Goal: Task Accomplishment & Management: Use online tool/utility

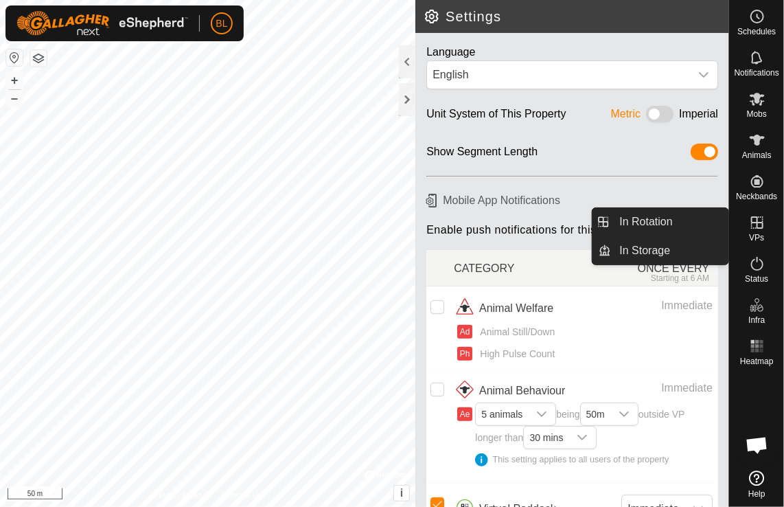
drag, startPoint x: 630, startPoint y: 218, endPoint x: 638, endPoint y: 235, distance: 18.7
click at [630, 218] on link "In Rotation" at bounding box center [670, 221] width 117 height 27
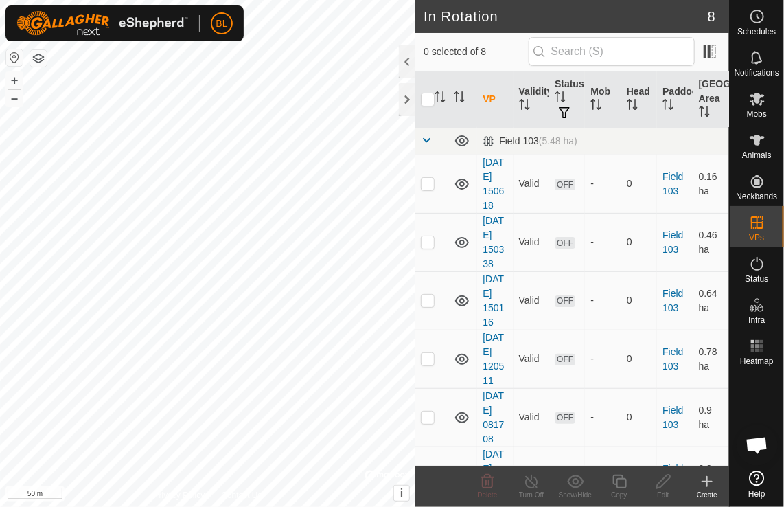
click at [705, 484] on icon at bounding box center [707, 481] width 16 height 16
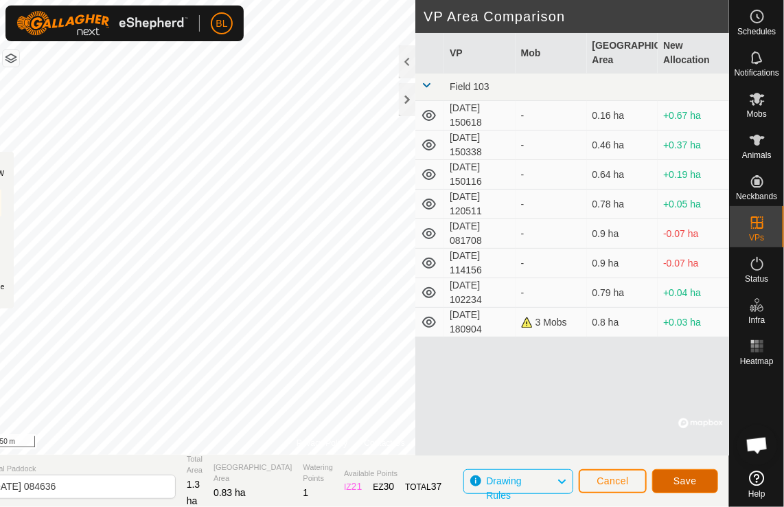
click at [702, 485] on button "Save" at bounding box center [685, 481] width 66 height 24
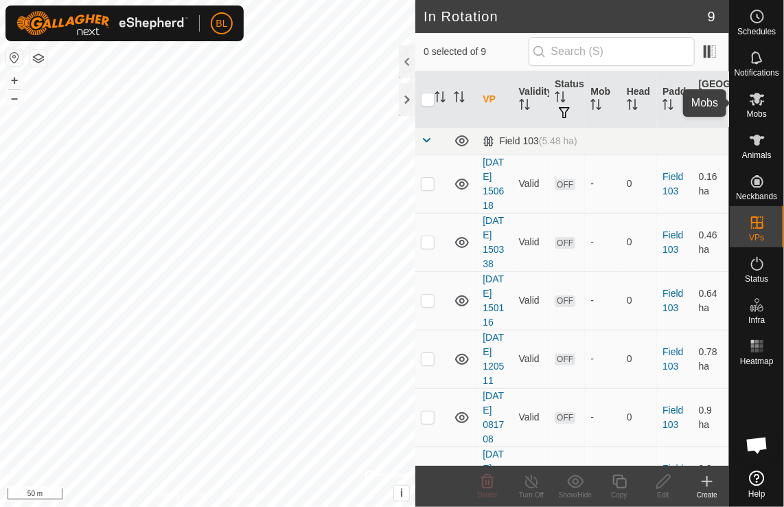
click at [761, 95] on icon at bounding box center [757, 99] width 15 height 13
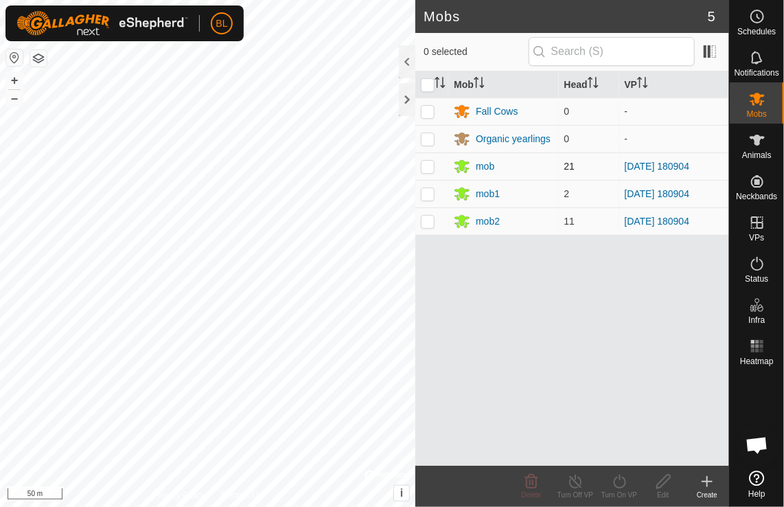
click at [432, 163] on p-checkbox at bounding box center [428, 166] width 14 height 11
checkbox input "true"
click at [432, 196] on p-checkbox at bounding box center [428, 193] width 14 height 11
checkbox input "true"
click at [428, 219] on p-checkbox at bounding box center [428, 221] width 14 height 11
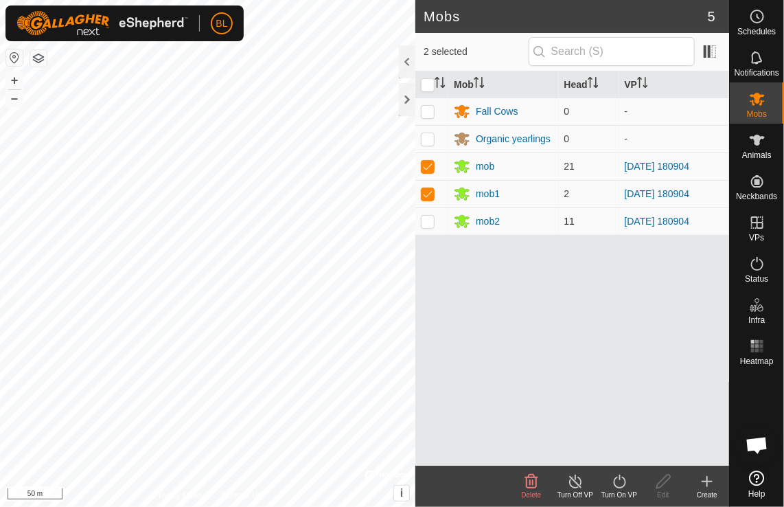
checkbox input "true"
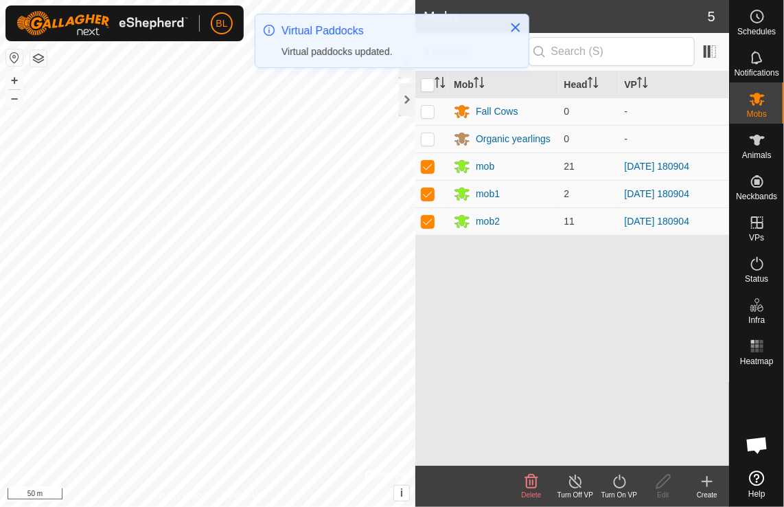
click at [622, 476] on icon at bounding box center [619, 481] width 12 height 14
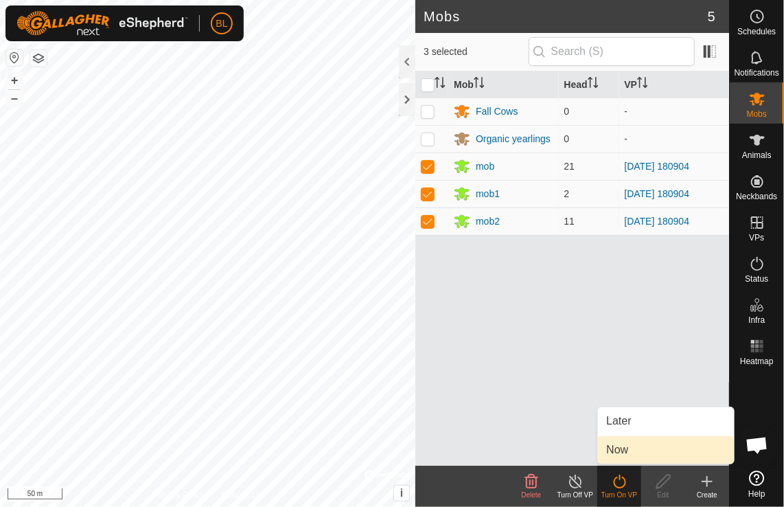
click at [618, 449] on link "Now" at bounding box center [666, 449] width 136 height 27
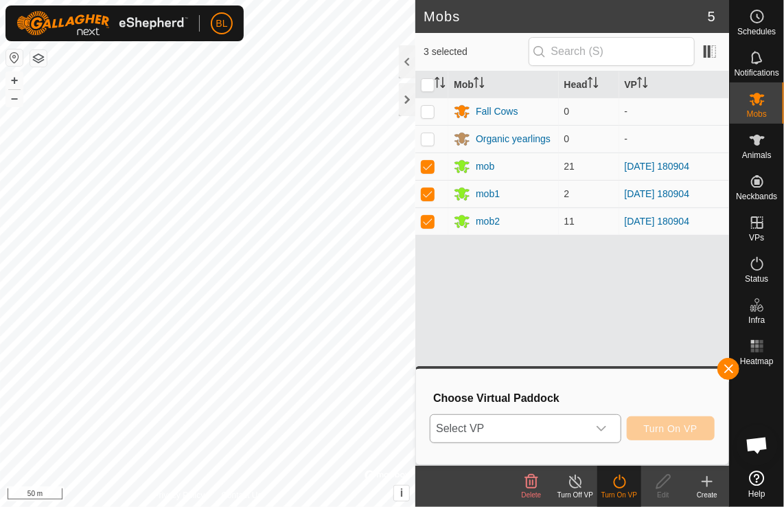
click at [599, 427] on icon "dropdown trigger" at bounding box center [601, 428] width 11 height 11
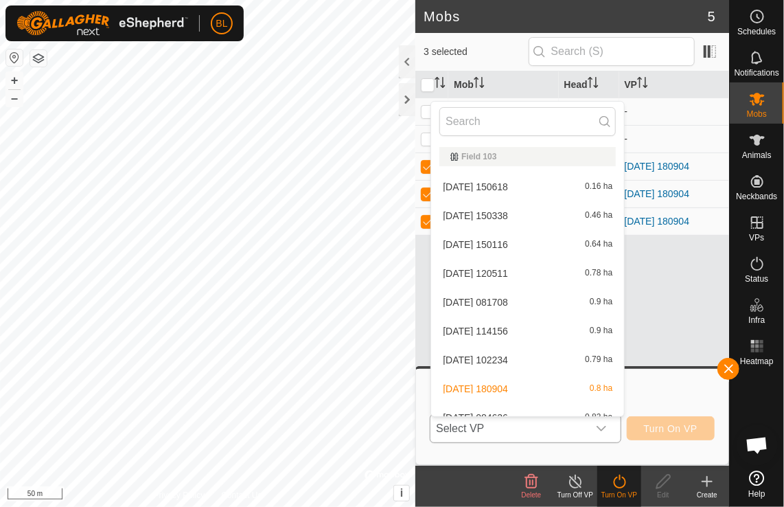
scroll to position [15, 0]
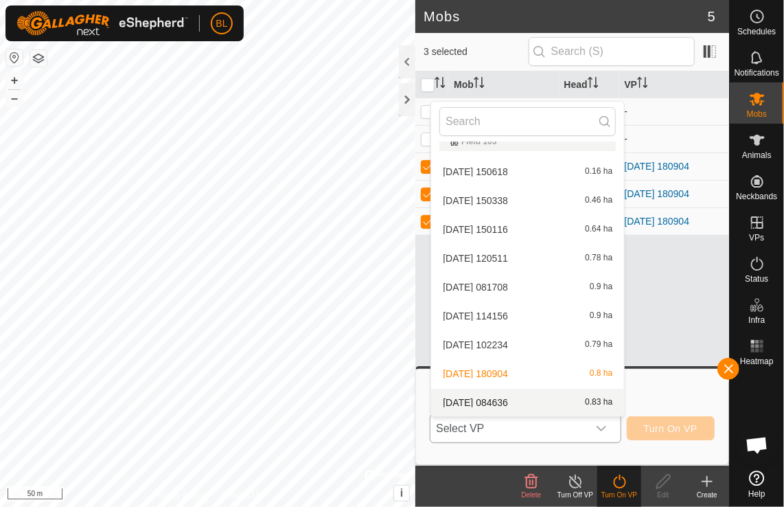
click at [514, 404] on li "[DATE] 084636 0.83 ha" at bounding box center [527, 402] width 193 height 27
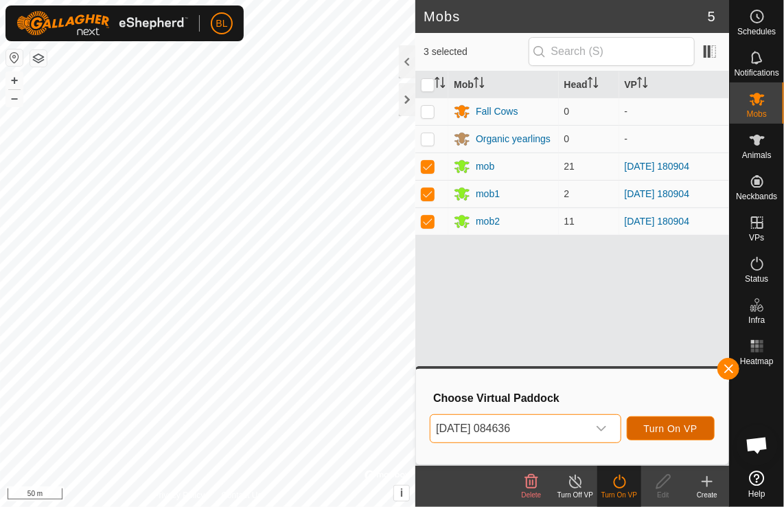
click at [663, 427] on span "Turn On VP" at bounding box center [671, 428] width 54 height 11
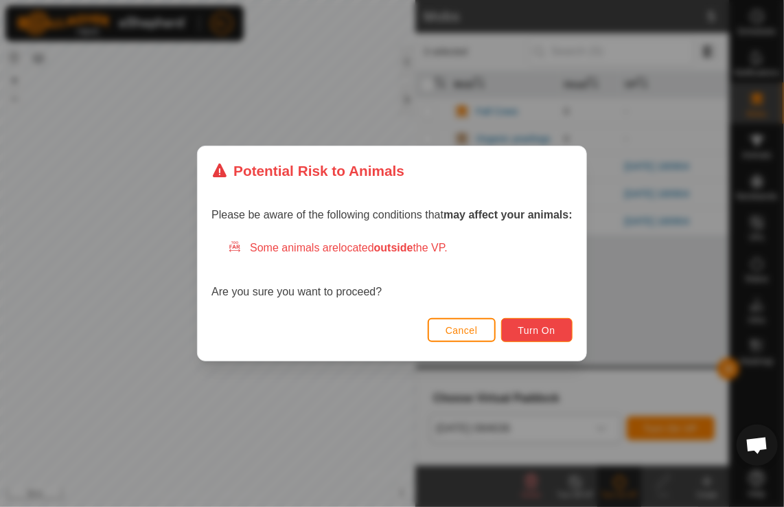
click at [544, 327] on span "Turn On" at bounding box center [536, 330] width 37 height 11
